Goal: Task Accomplishment & Management: Manage account settings

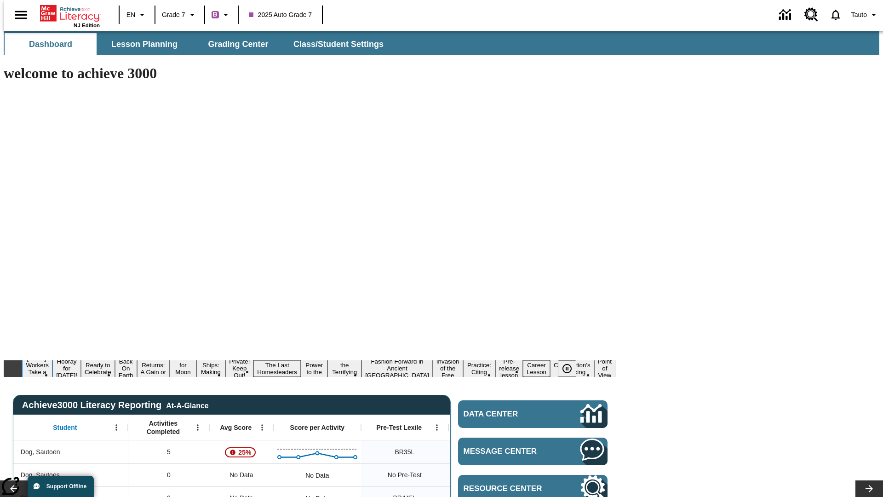
click at [52, 354] on button "[DATE]: Workers Take a Stand" at bounding box center [37, 368] width 30 height 29
click at [571, 363] on icon "Pause" at bounding box center [566, 368] width 11 height 11
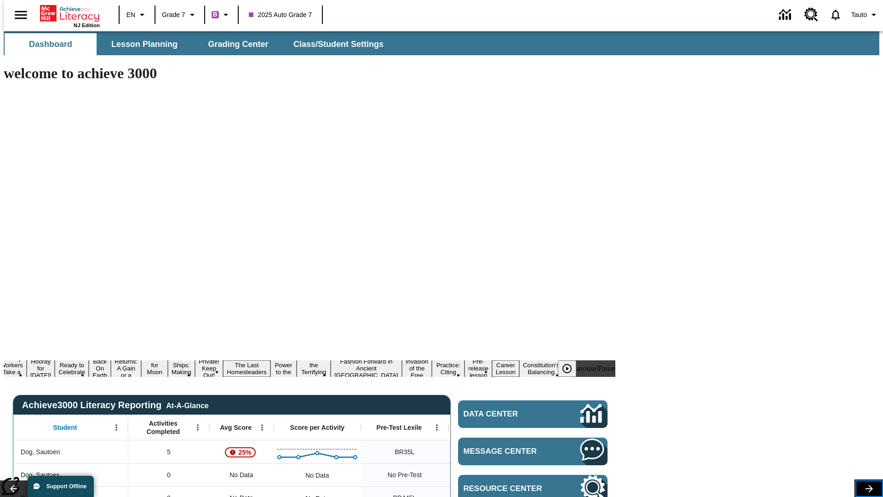
click at [865, 485] on icon "Lesson carousel, Next" at bounding box center [868, 488] width 7 height 7
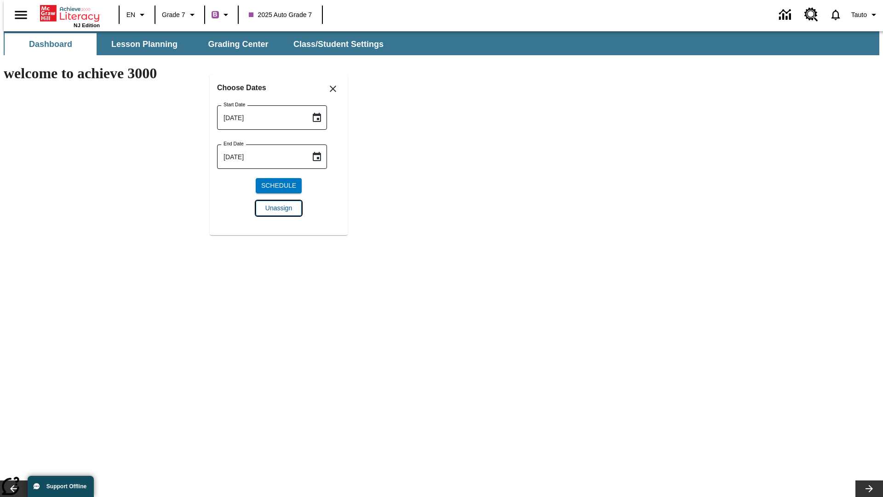
click at [279, 208] on span "Unassign" at bounding box center [278, 208] width 27 height 10
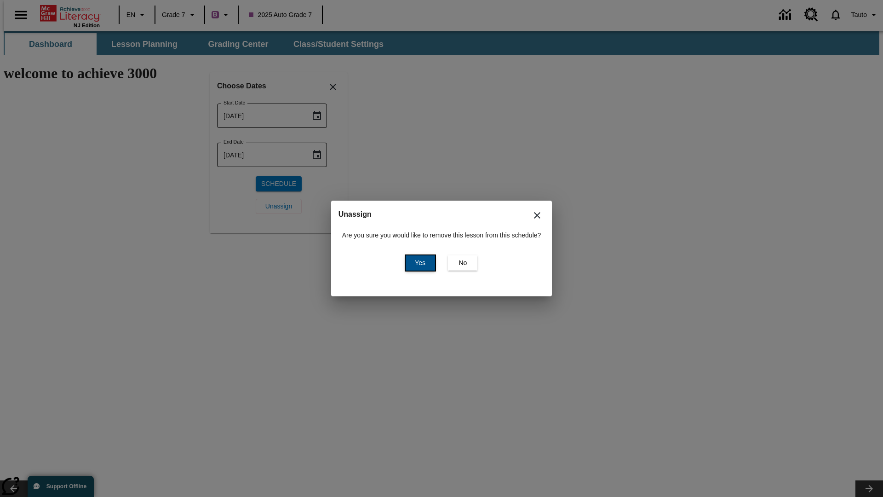
click at [418, 263] on span "Yes" at bounding box center [420, 263] width 11 height 10
